Goal: Task Accomplishment & Management: Manage account settings

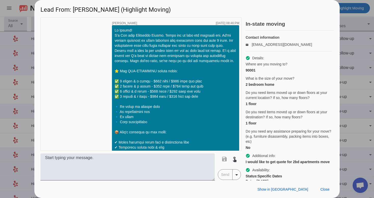
scroll to position [143, 0]
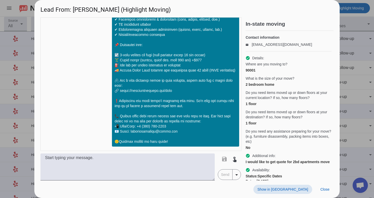
click at [290, 190] on span "Show in Yelp" at bounding box center [282, 189] width 51 height 4
click at [326, 188] on span "Close" at bounding box center [324, 189] width 9 height 4
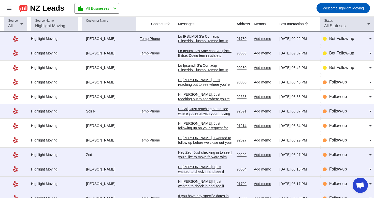
click at [195, 52] on div at bounding box center [205, 188] width 54 height 279
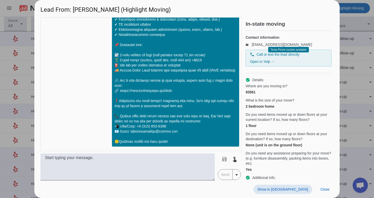
click at [295, 186] on span at bounding box center [282, 189] width 59 height 9
click at [321, 189] on span "Close" at bounding box center [324, 189] width 9 height 4
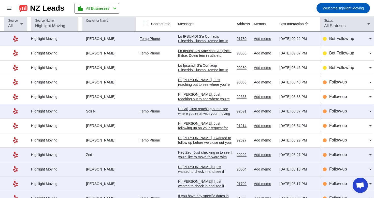
scroll to position [0, 0]
click at [331, 58] on div "Bot Follow-up" at bounding box center [347, 53] width 49 height 14
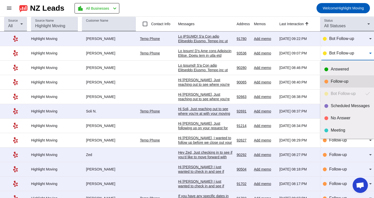
click at [326, 81] on div at bounding box center [326, 82] width 4 height 4
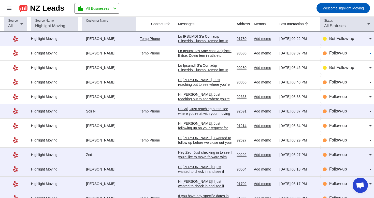
click at [212, 40] on div at bounding box center [205, 173] width 54 height 279
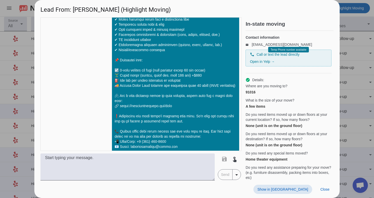
click at [301, 187] on span "Show in Yelp" at bounding box center [282, 189] width 51 height 4
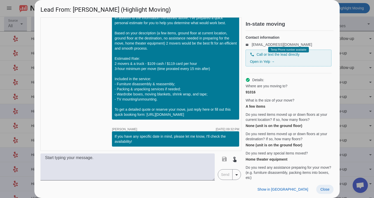
click at [325, 189] on span "Close" at bounding box center [324, 189] width 9 height 4
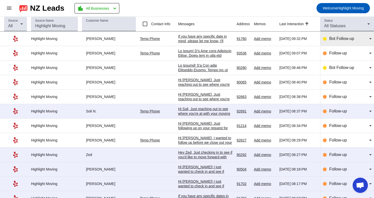
click at [332, 42] on div "Bot Follow-up" at bounding box center [347, 39] width 49 height 14
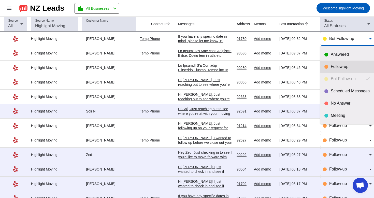
click at [328, 70] on mat-option "Follow-up" at bounding box center [347, 66] width 54 height 12
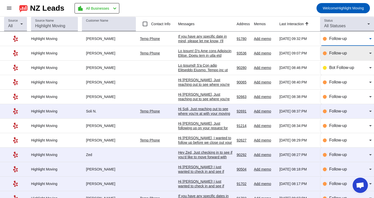
click at [333, 56] on mat-select "Follow-up" at bounding box center [350, 53] width 42 height 6
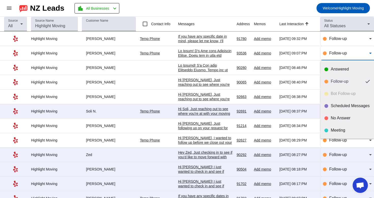
click at [336, 53] on div at bounding box center [187, 99] width 374 height 198
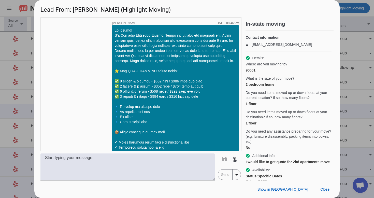
scroll to position [143, 0]
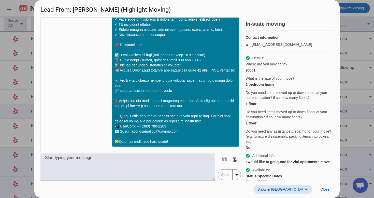
click at [287, 191] on span at bounding box center [282, 189] width 59 height 9
click at [324, 190] on span "Close" at bounding box center [324, 189] width 9 height 4
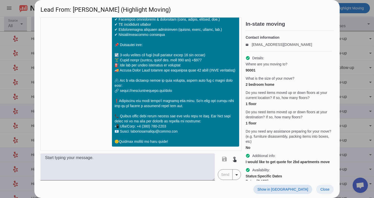
click at [324, 189] on span "Close" at bounding box center [324, 189] width 9 height 4
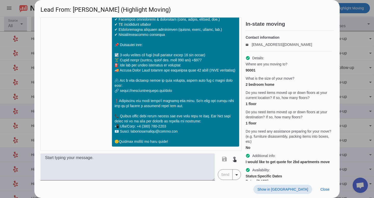
click at [293, 187] on span at bounding box center [282, 189] width 59 height 9
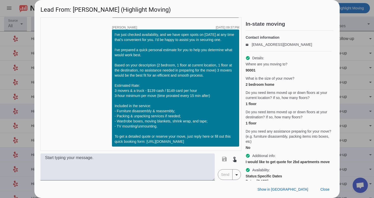
scroll to position [299, 0]
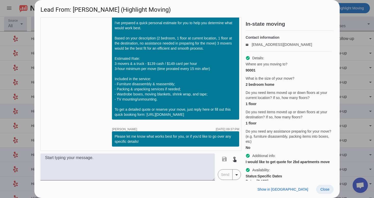
click at [322, 189] on span "Close" at bounding box center [324, 189] width 9 height 4
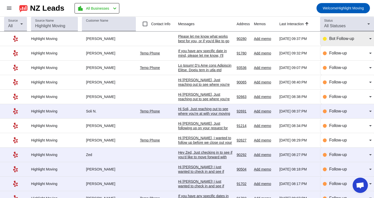
click at [351, 38] on span "Bot Follow-up" at bounding box center [341, 38] width 25 height 4
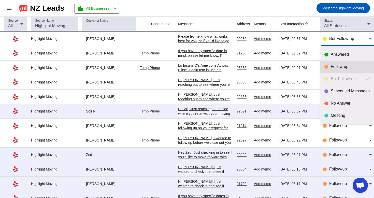
click at [331, 64] on mat-option "Follow-up" at bounding box center [347, 66] width 54 height 12
